Goal: Task Accomplishment & Management: Complete application form

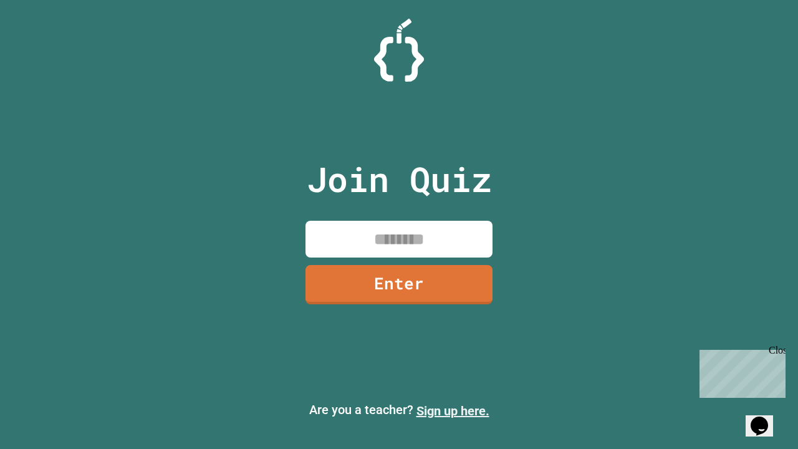
click at [453, 411] on link "Sign up here." at bounding box center [453, 411] width 73 height 15
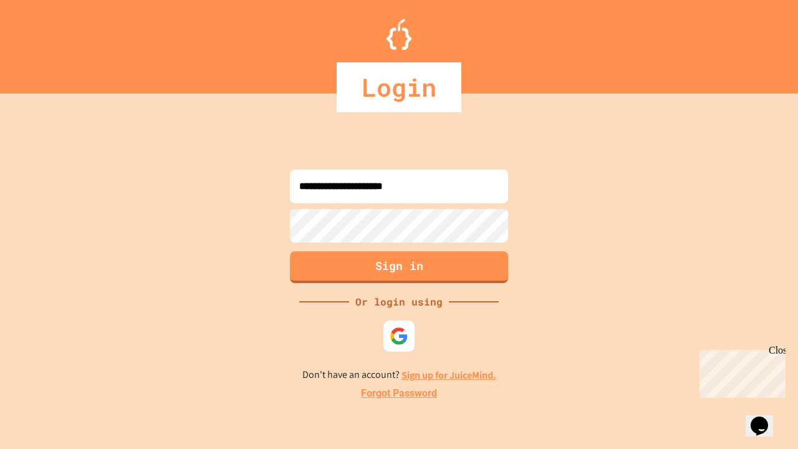
type input "**********"
